Goal: Transaction & Acquisition: Purchase product/service

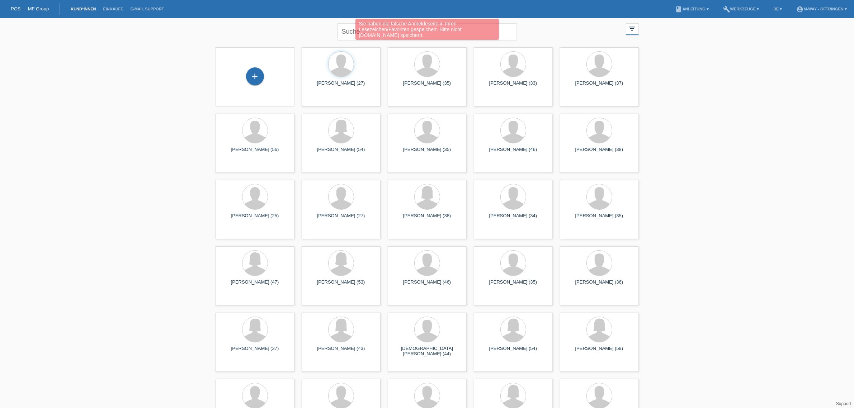
click at [347, 31] on div "Sie haben die falsche Anmeldeseite in Ihren Lesezeichen/Favoriten gespeichert. …" at bounding box center [427, 30] width 512 height 23
click at [349, 29] on div "Sie haben die falsche Anmeldeseite in Ihren Lesezeichen/Favoriten gespeichert. …" at bounding box center [427, 30] width 512 height 23
click at [509, 30] on div "Sie haben die falsche Anmeldeseite in Ihren Lesezeichen/Favoriten gespeichert. …" at bounding box center [427, 30] width 512 height 23
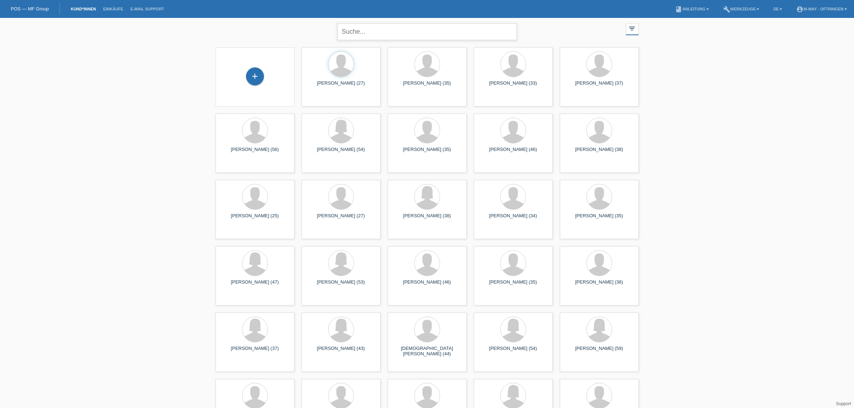
click at [381, 31] on input "text" at bounding box center [426, 31] width 179 height 17
type input "lansini"
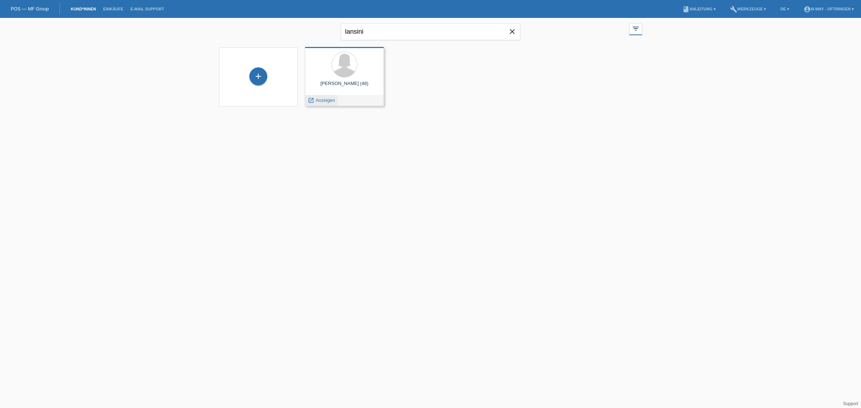
click at [331, 101] on span "Anzeigen" at bounding box center [325, 100] width 19 height 5
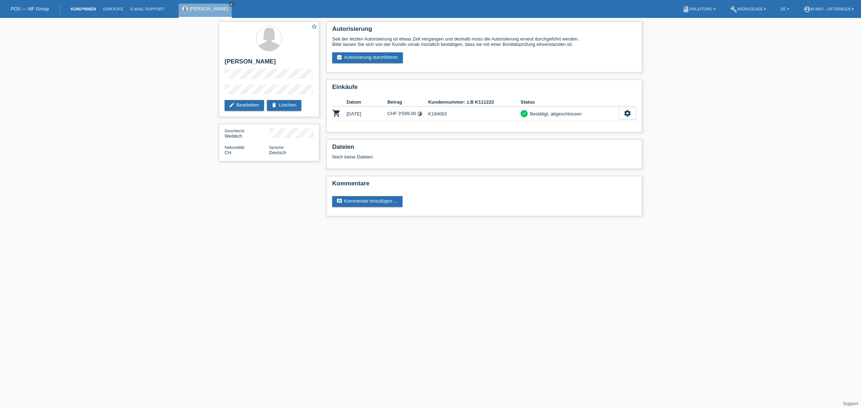
click at [87, 7] on link "Kund*innen" at bounding box center [83, 9] width 32 height 4
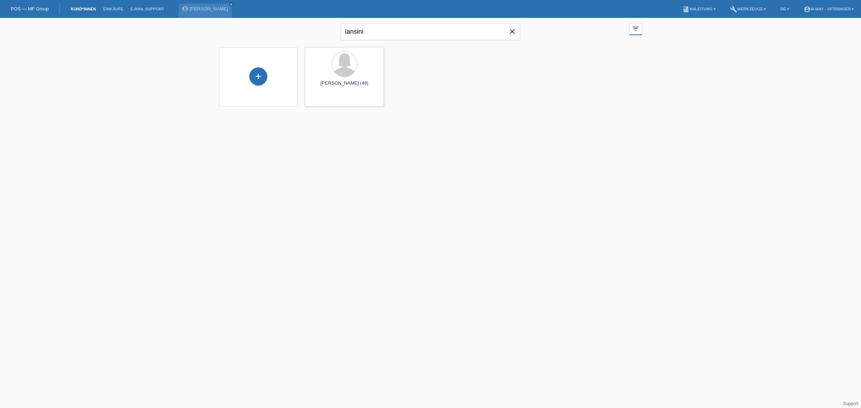
click at [510, 31] on icon "close" at bounding box center [512, 31] width 9 height 9
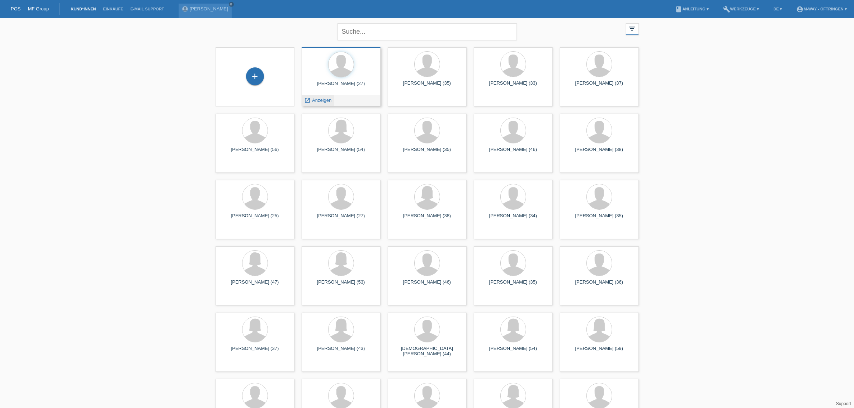
click at [320, 97] on div "launch Anzeigen" at bounding box center [318, 100] width 32 height 11
click at [320, 100] on span "Anzeigen" at bounding box center [321, 100] width 19 height 5
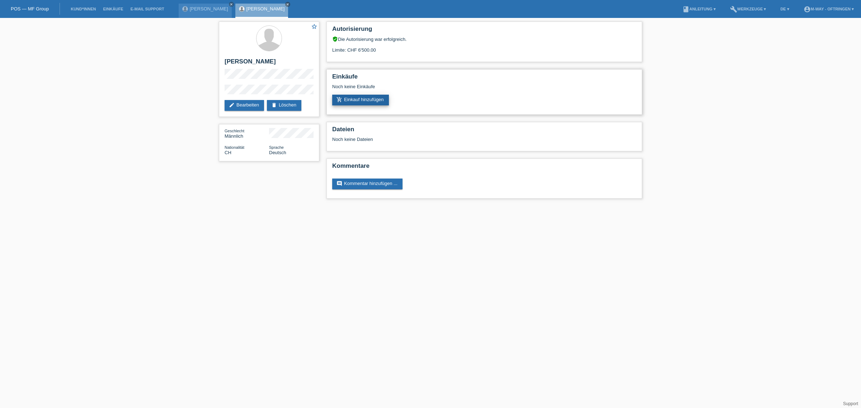
click at [376, 95] on link "add_shopping_cart Einkauf hinzufügen" at bounding box center [360, 100] width 57 height 11
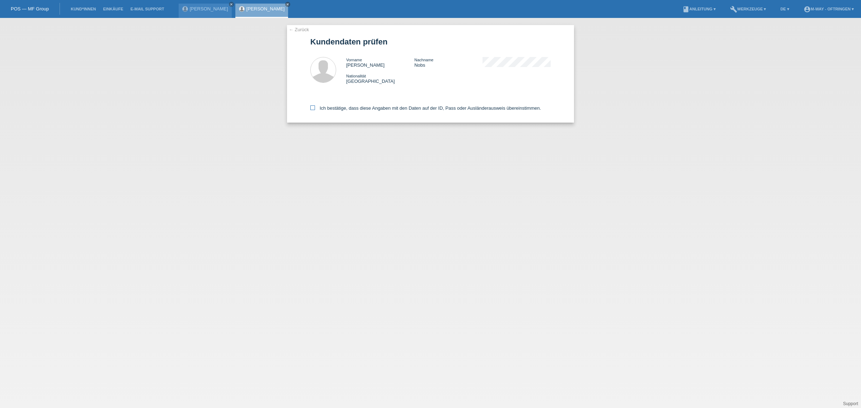
click at [313, 108] on icon at bounding box center [312, 107] width 5 height 5
click at [313, 108] on input "Ich bestätige, dass diese Angaben mit den Daten auf der ID, Pass oder Ausländer…" at bounding box center [312, 107] width 5 height 5
checkbox input "true"
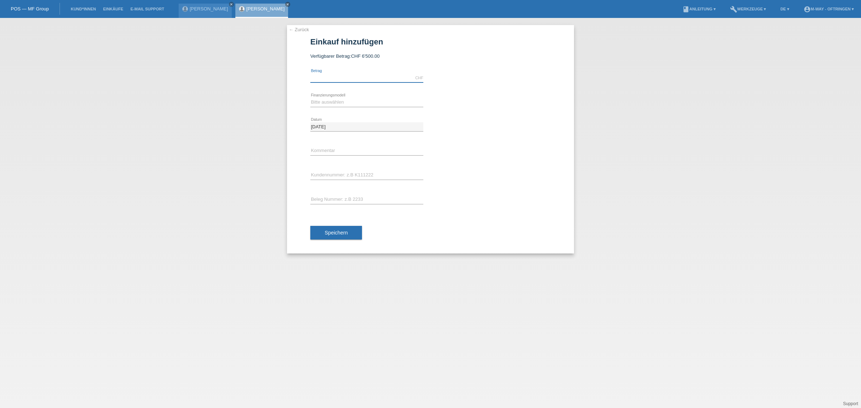
click at [378, 78] on input "text" at bounding box center [366, 78] width 113 height 9
type input "6237.75"
click at [370, 98] on select "Bitte auswählen Fixe Raten Kauf auf Rechnung mit Teilzahlungsoption" at bounding box center [366, 102] width 113 height 9
select select "77"
click at [310, 98] on select "Bitte auswählen Fixe Raten Kauf auf Rechnung mit Teilzahlungsoption" at bounding box center [366, 102] width 113 height 9
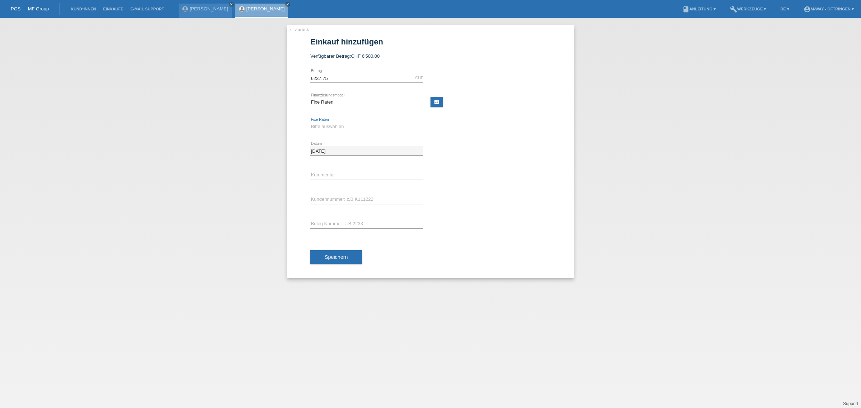
click at [364, 128] on select "Bitte auswählen 4 Raten 5 Raten 6 Raten 7 Raten 8 Raten 9 Raten 10 Raten 11 Rat…" at bounding box center [366, 126] width 113 height 9
select select "202"
click at [310, 122] on select "Bitte auswählen 4 Raten 5 Raten 6 Raten 7 Raten 8 Raten 9 Raten 10 Raten 11 Rat…" at bounding box center [366, 126] width 113 height 9
click at [345, 195] on input "text" at bounding box center [366, 199] width 113 height 9
type input "k"
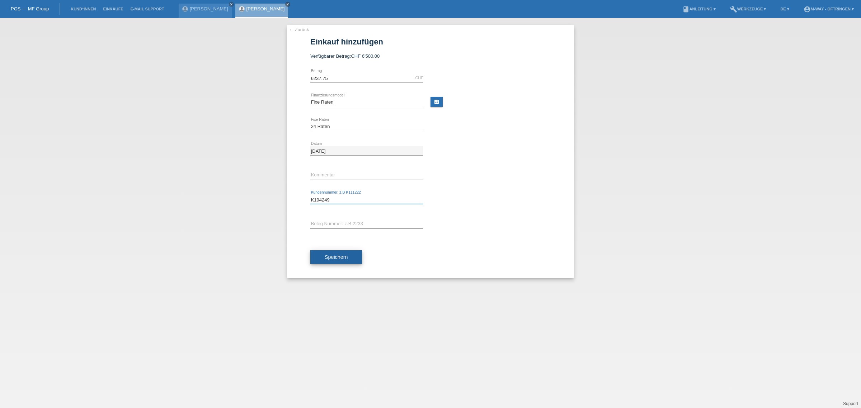
type input "K194249"
click at [337, 258] on span "Speichern" at bounding box center [336, 257] width 23 height 6
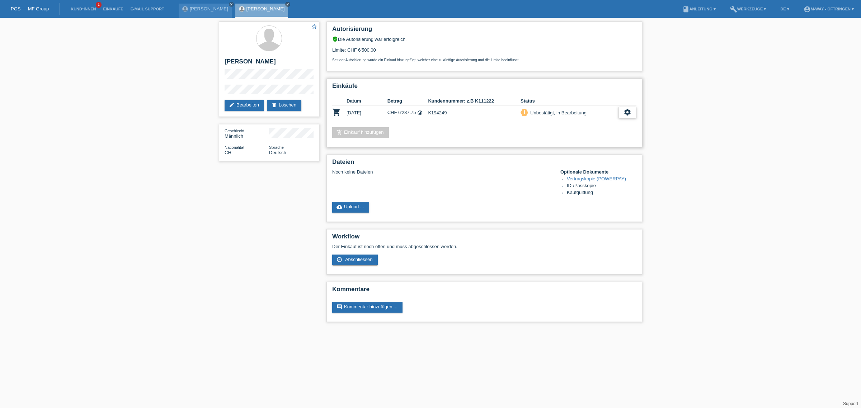
click at [628, 112] on icon "settings" at bounding box center [627, 112] width 8 height 8
click at [573, 142] on span "Abschliessen" at bounding box center [570, 143] width 30 height 9
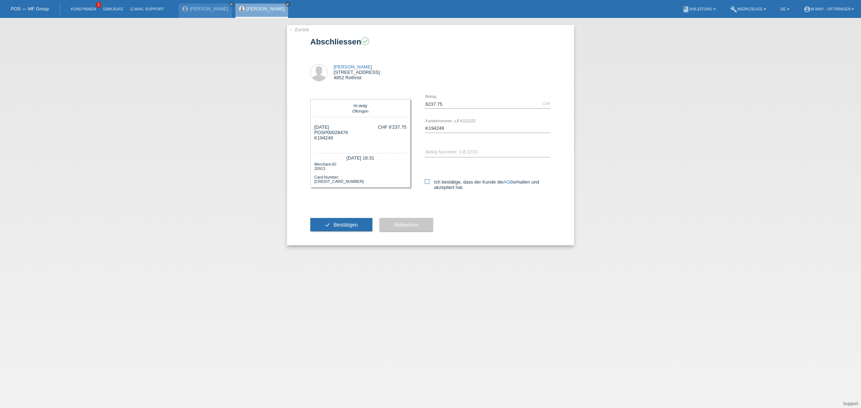
click at [426, 180] on icon at bounding box center [427, 181] width 5 height 5
click at [426, 180] on input "Ich bestätige, dass der Kunde die AGB erhalten und akzeptiert hat." at bounding box center [427, 181] width 5 height 5
checkbox input "true"
click at [349, 223] on span "Bestätigen" at bounding box center [345, 225] width 24 height 6
